Goal: Task Accomplishment & Management: Manage account settings

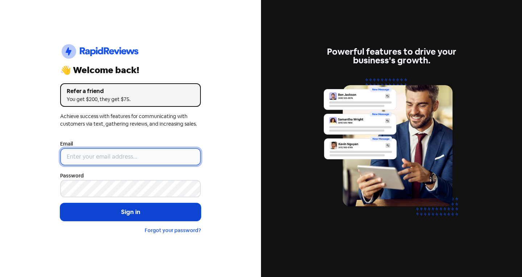
type input "info@theclassicjewellers.com"
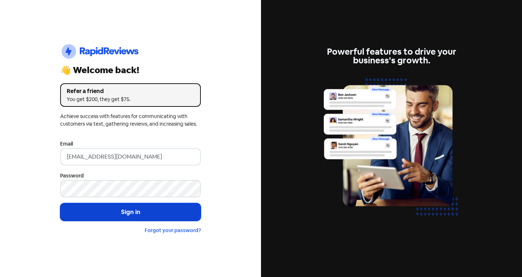
click at [114, 211] on button "Sign in" at bounding box center [130, 212] width 141 height 18
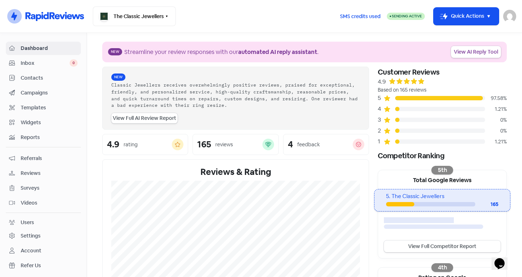
click at [43, 65] on span "Inbox" at bounding box center [45, 63] width 49 height 8
